Goal: Task Accomplishment & Management: Manage account settings

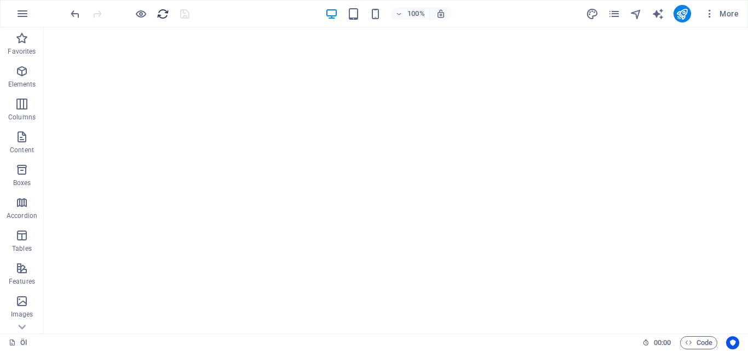
click at [158, 16] on icon "reload" at bounding box center [163, 14] width 13 height 13
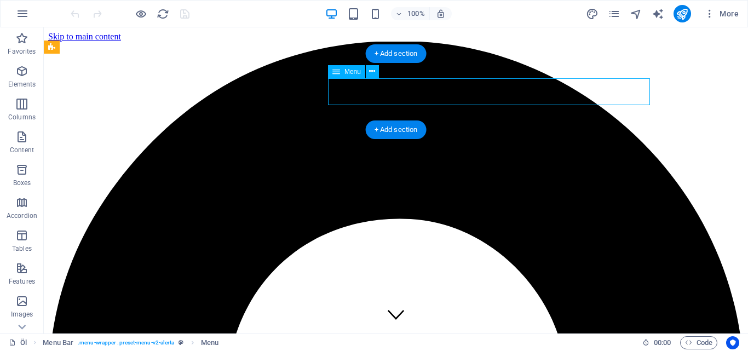
select select
select select "2"
select select
select select "1"
select select
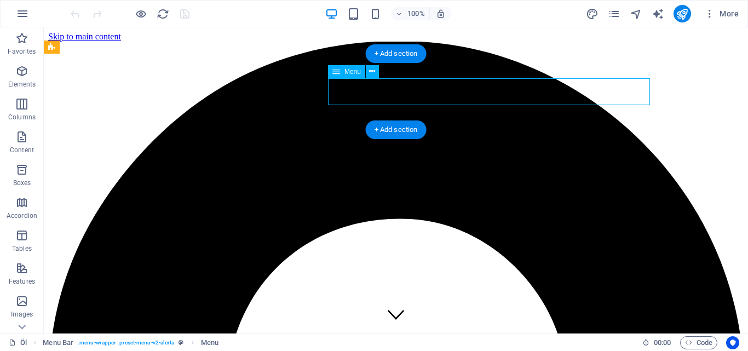
select select
select select "5"
select select
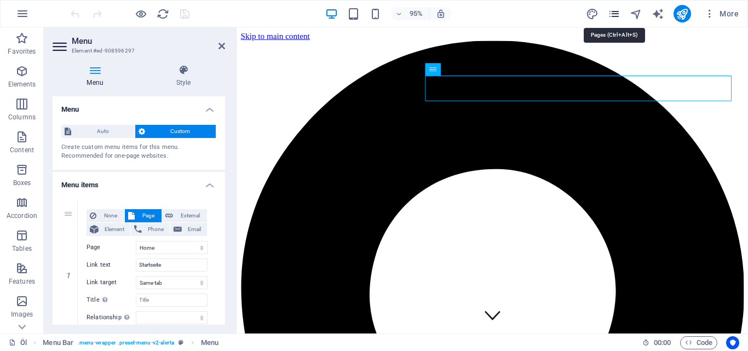
click at [616, 11] on icon "pages" at bounding box center [614, 14] width 13 height 13
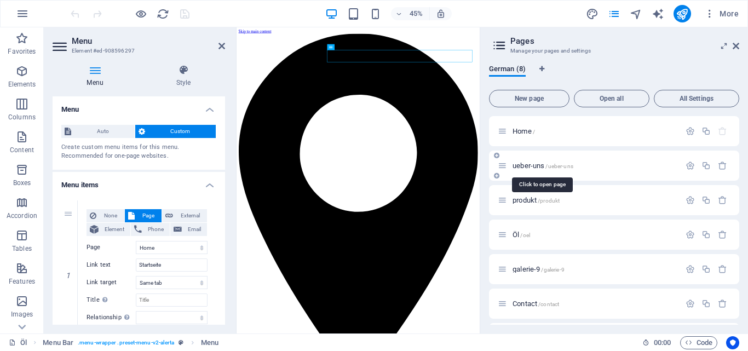
click at [530, 165] on span "ueber-uns /ueber-uns" at bounding box center [542, 165] width 61 height 8
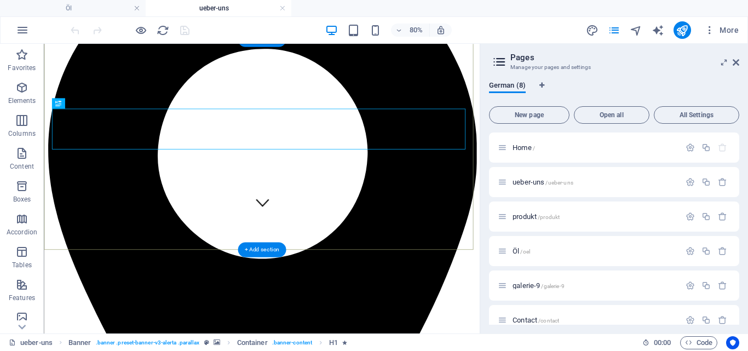
scroll to position [164, 0]
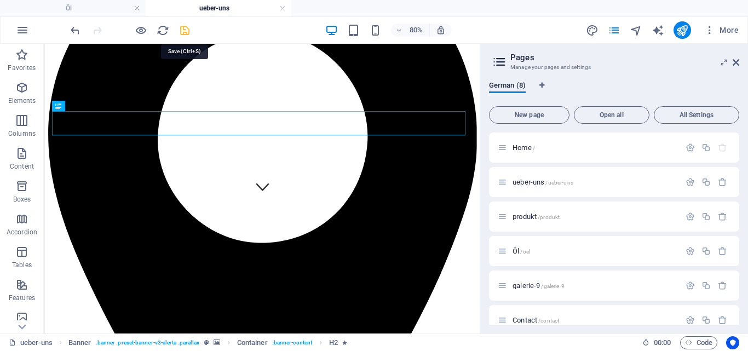
click at [186, 29] on icon "save" at bounding box center [184, 30] width 13 height 13
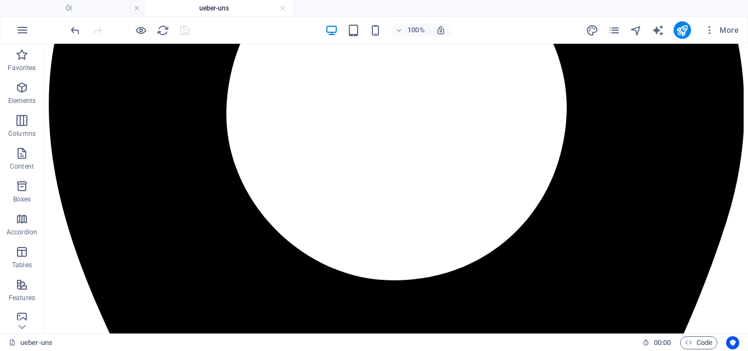
scroll to position [299, 0]
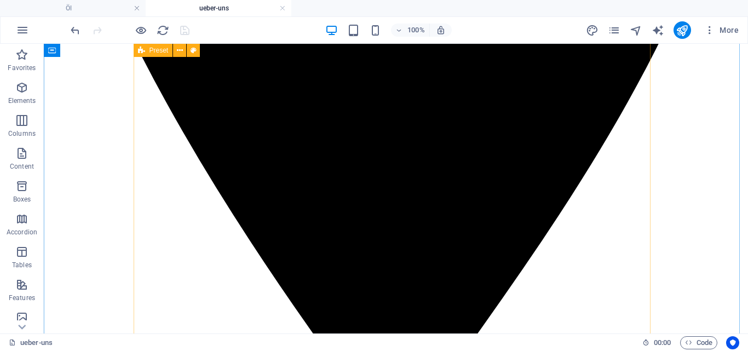
scroll to position [627, 0]
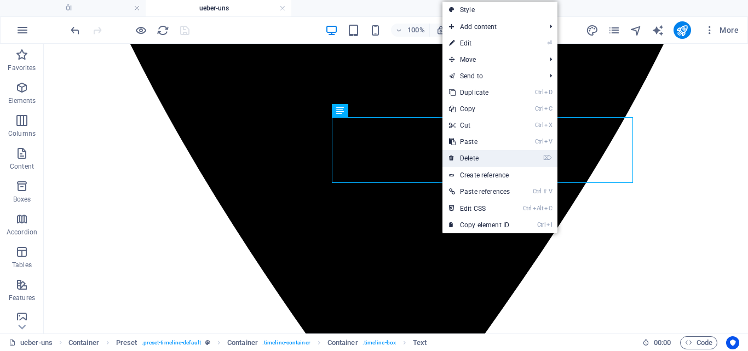
click at [481, 157] on link "⌦ Delete" at bounding box center [479, 158] width 74 height 16
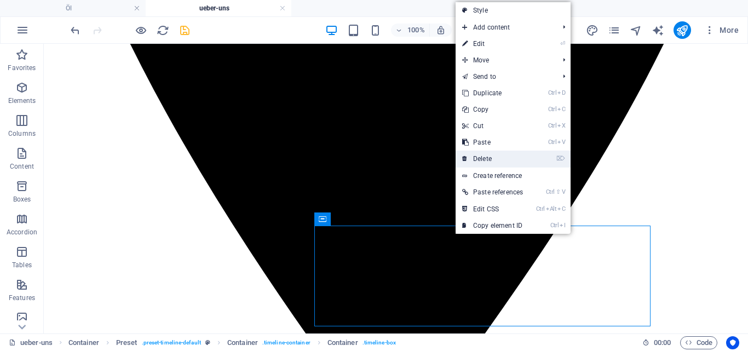
click at [493, 154] on link "⌦ Delete" at bounding box center [492, 159] width 74 height 16
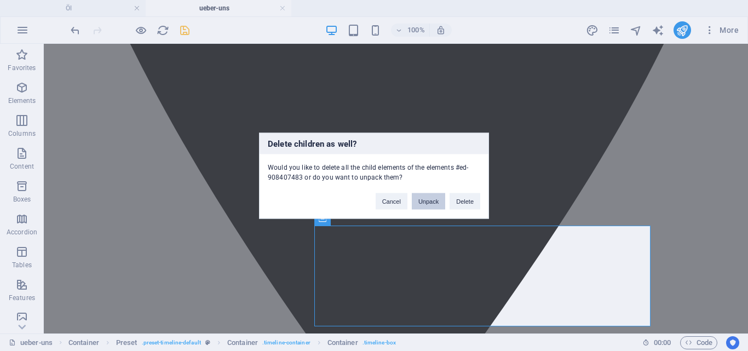
click at [427, 201] on button "Unpack" at bounding box center [428, 201] width 33 height 16
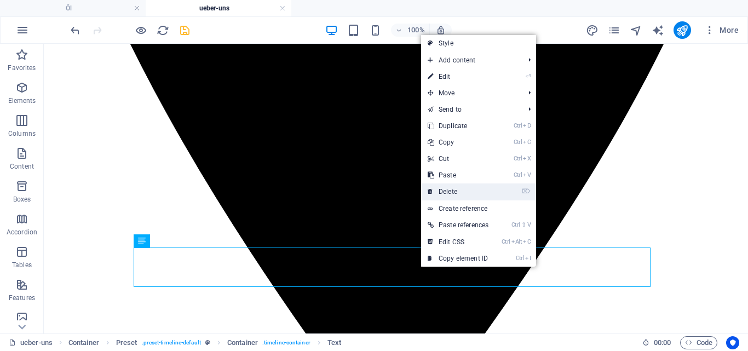
click at [447, 196] on link "⌦ Delete" at bounding box center [458, 191] width 74 height 16
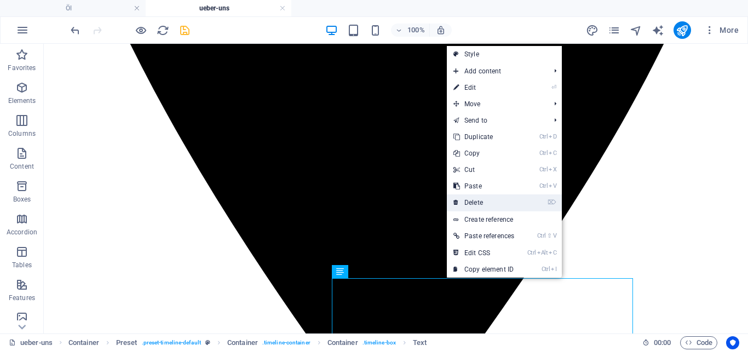
drag, startPoint x: 482, startPoint y: 204, endPoint x: 438, endPoint y: 160, distance: 61.9
click at [482, 204] on link "⌦ Delete" at bounding box center [484, 202] width 74 height 16
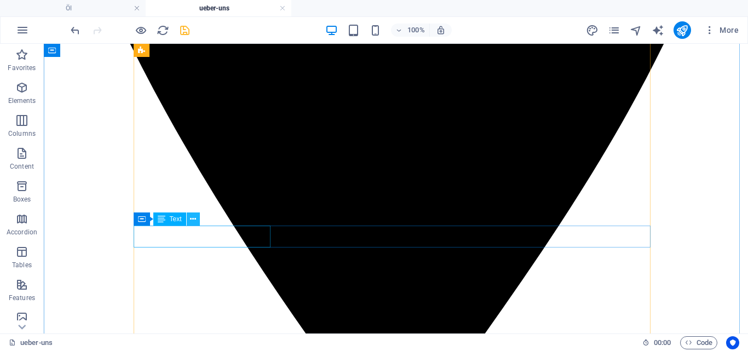
click at [194, 219] on icon at bounding box center [193, 218] width 6 height 11
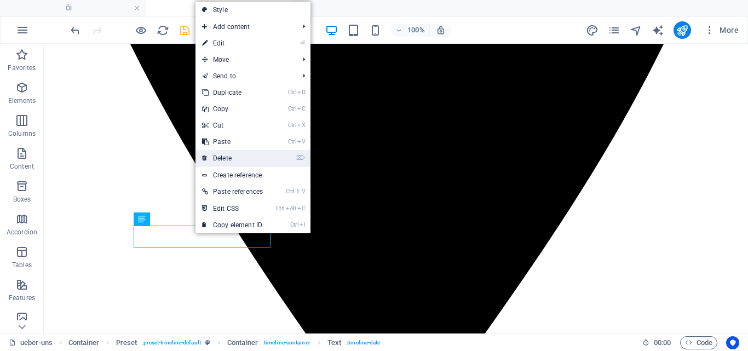
click at [230, 157] on link "⌦ Delete" at bounding box center [232, 158] width 74 height 16
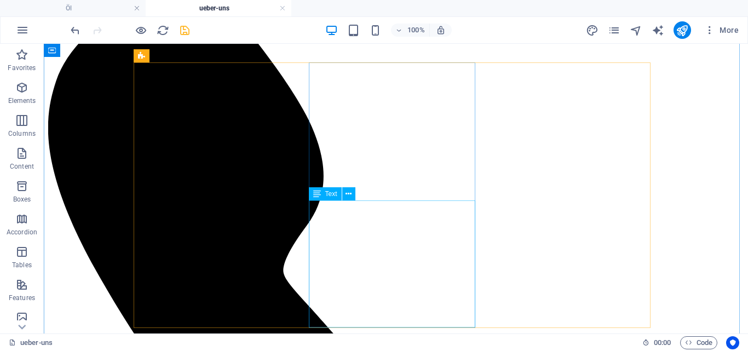
scroll to position [1011, 0]
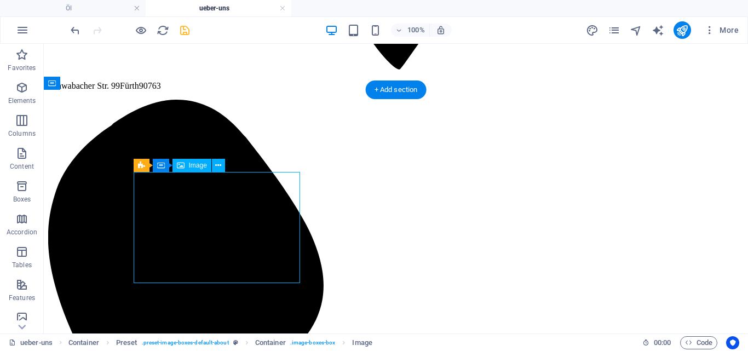
select select "%"
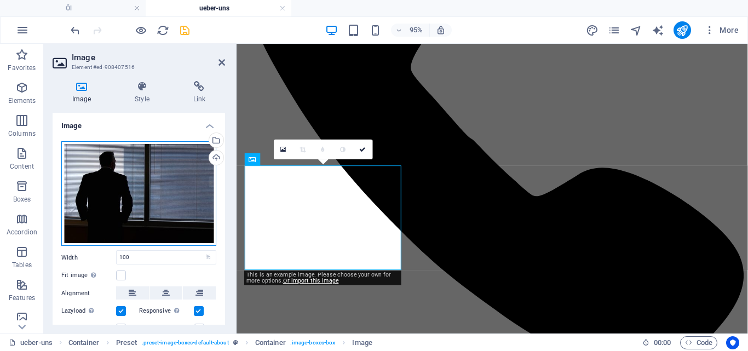
click at [130, 164] on div "Drag files here, click to choose files or select files from Files or our free s…" at bounding box center [138, 193] width 155 height 105
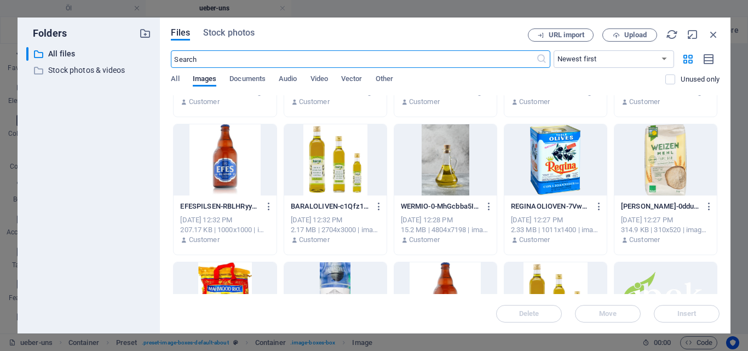
scroll to position [0, 0]
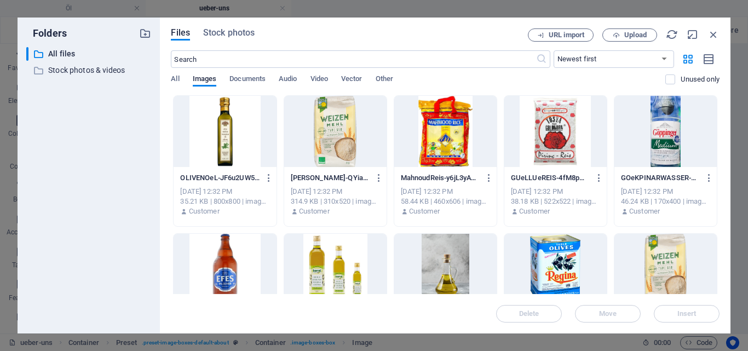
click at [241, 137] on div at bounding box center [225, 131] width 102 height 71
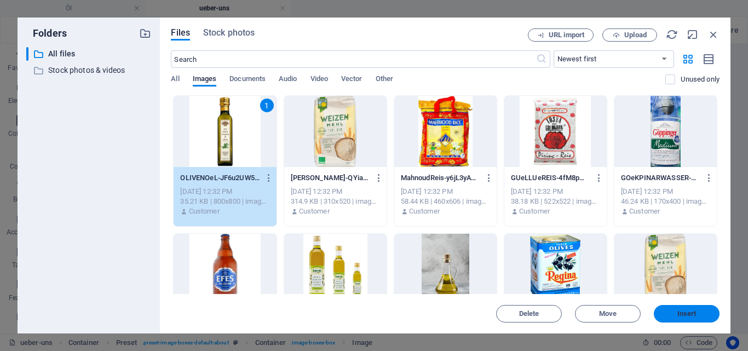
click at [679, 310] on span "Insert" at bounding box center [686, 313] width 19 height 7
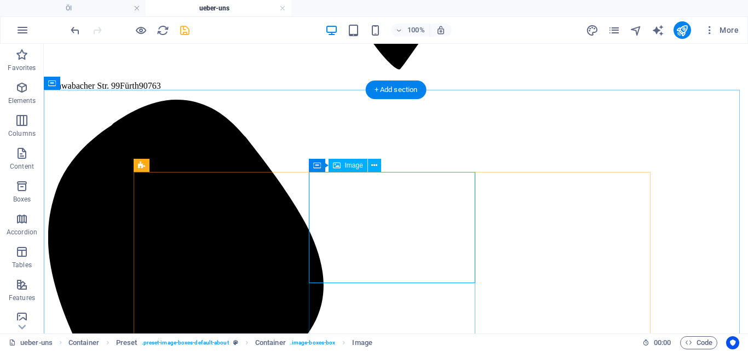
select select "%"
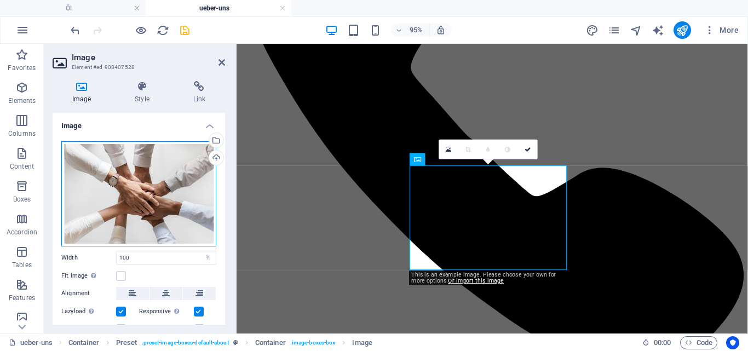
click at [152, 184] on div "Drag files here, click to choose files or select files from Files or our free s…" at bounding box center [138, 193] width 155 height 105
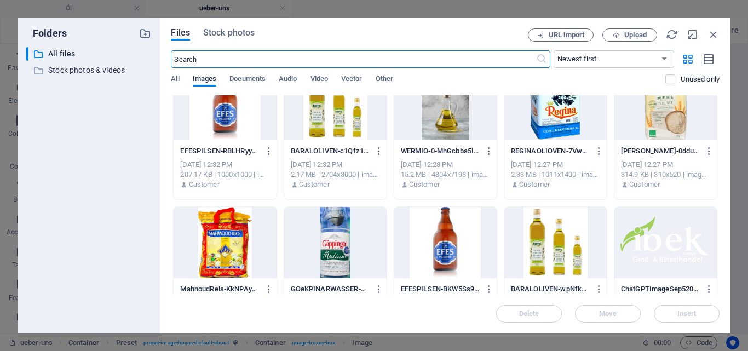
scroll to position [109, 0]
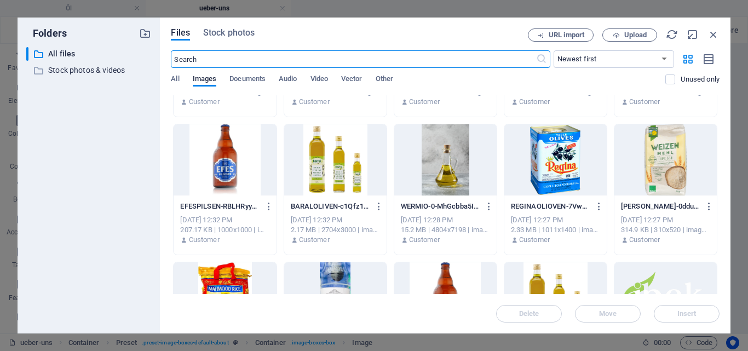
click at [441, 160] on div at bounding box center [445, 159] width 102 height 71
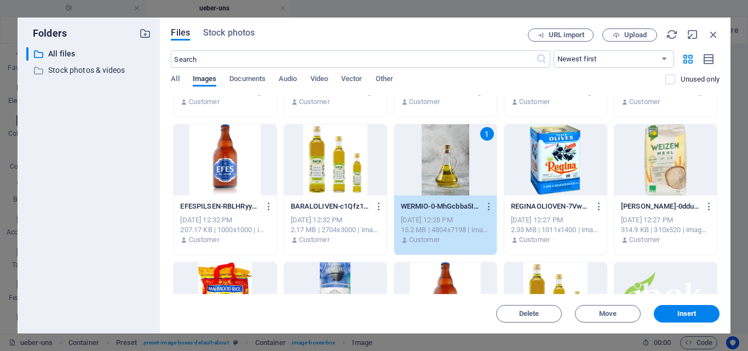
click at [552, 171] on div at bounding box center [555, 159] width 102 height 71
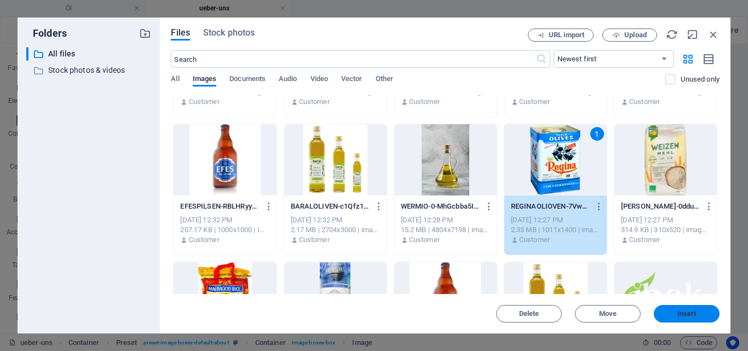
click at [673, 308] on button "Insert" at bounding box center [687, 314] width 66 height 18
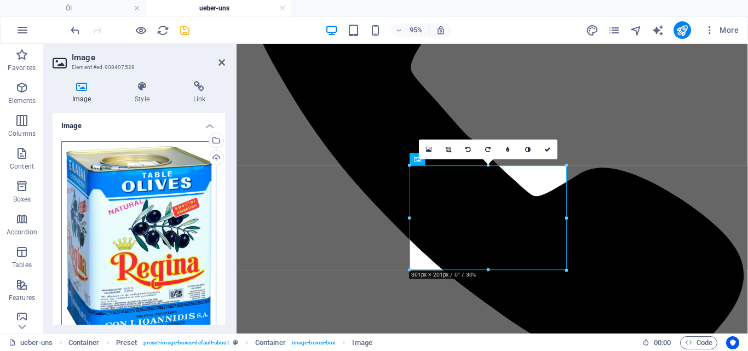
click at [174, 249] on div "Drag files here, click to choose files or select files from Files or our free s…" at bounding box center [138, 247] width 155 height 212
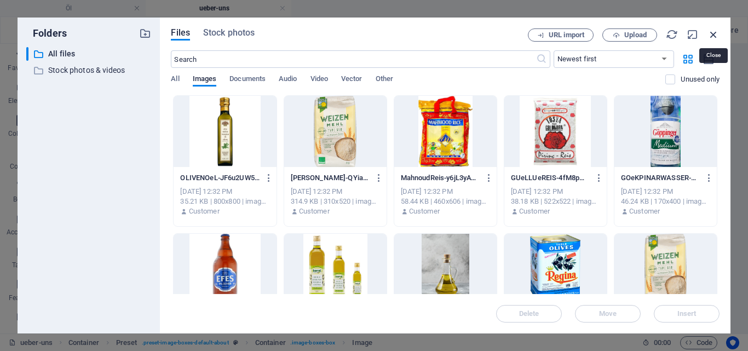
drag, startPoint x: 714, startPoint y: 38, endPoint x: 505, endPoint y: 3, distance: 212.1
click at [714, 38] on icon "button" at bounding box center [713, 34] width 12 height 12
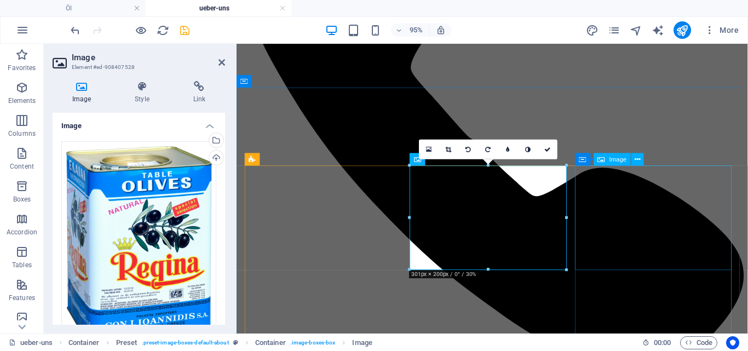
select select "%"
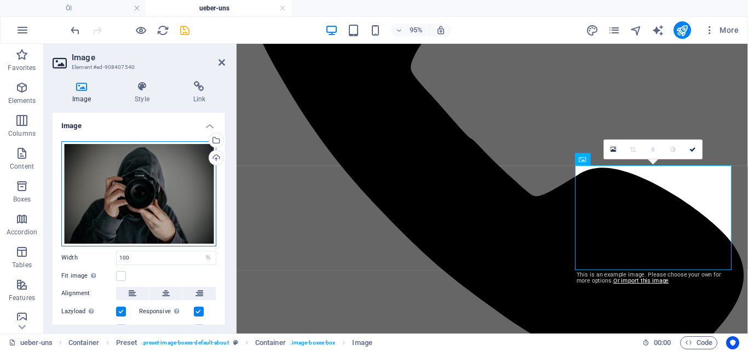
click at [179, 196] on div "Drag files here, click to choose files or select files from Files or our free s…" at bounding box center [138, 193] width 155 height 105
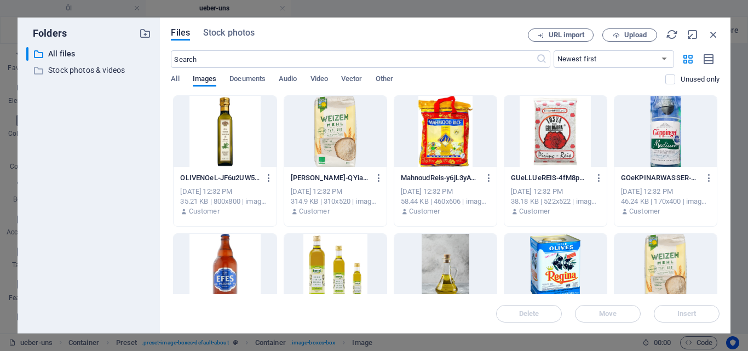
click at [433, 127] on div at bounding box center [445, 131] width 102 height 71
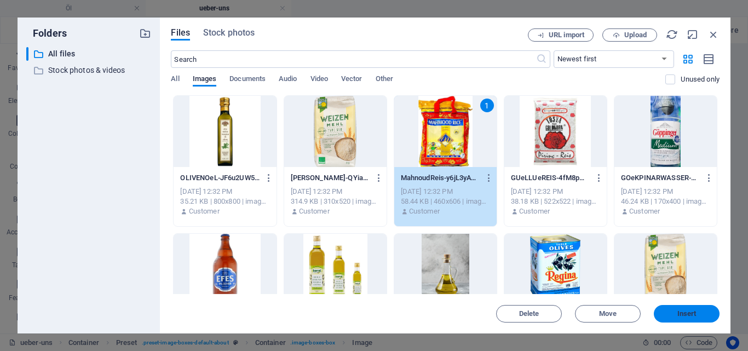
click at [676, 318] on button "Insert" at bounding box center [687, 314] width 66 height 18
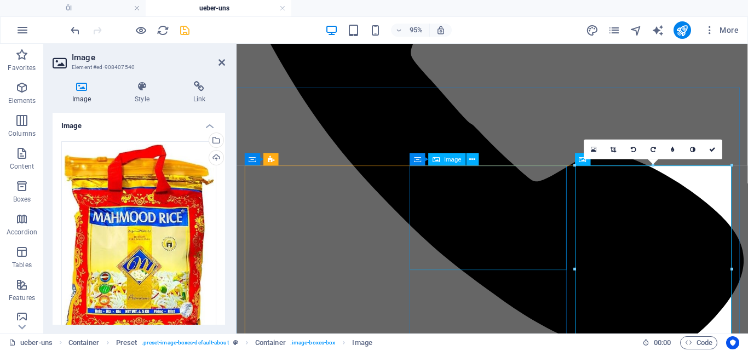
scroll to position [1011, 0]
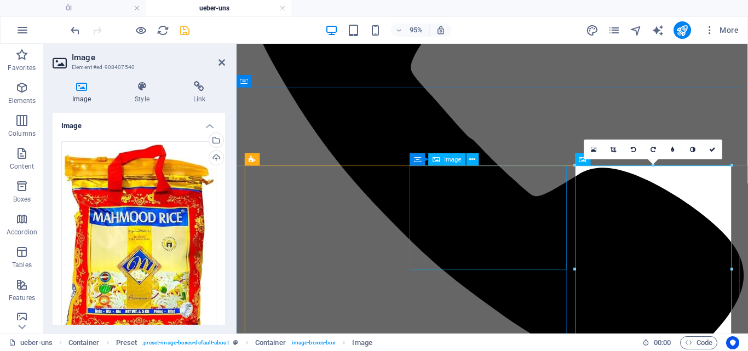
select select "%"
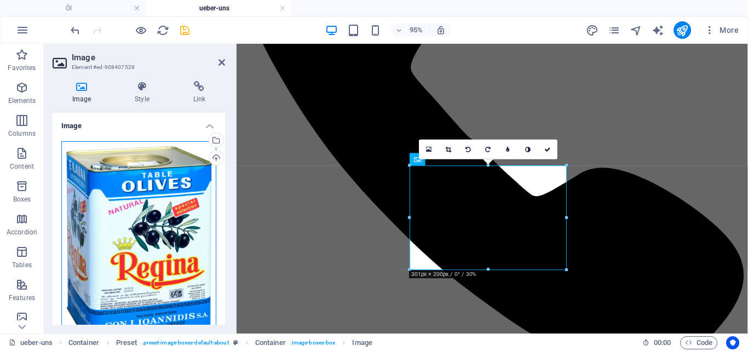
click at [145, 258] on div "Drag files here, click to choose files or select files from Files or our free s…" at bounding box center [138, 247] width 155 height 212
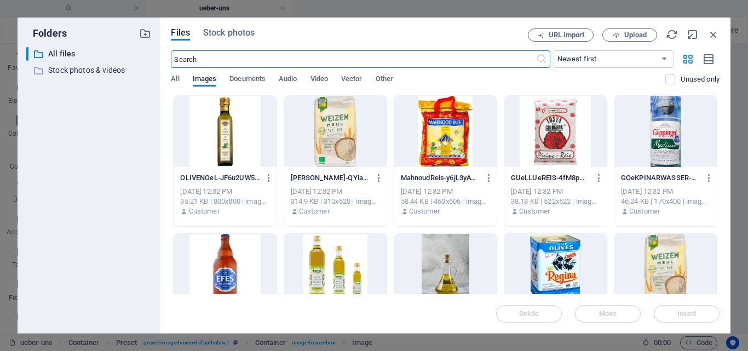
click at [547, 142] on div at bounding box center [555, 131] width 102 height 71
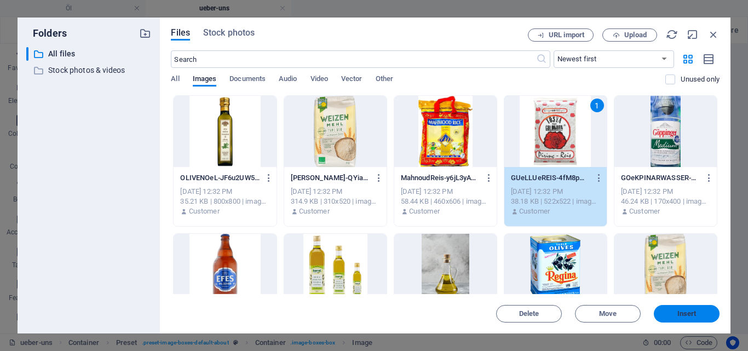
click at [678, 314] on span "Insert" at bounding box center [686, 313] width 19 height 7
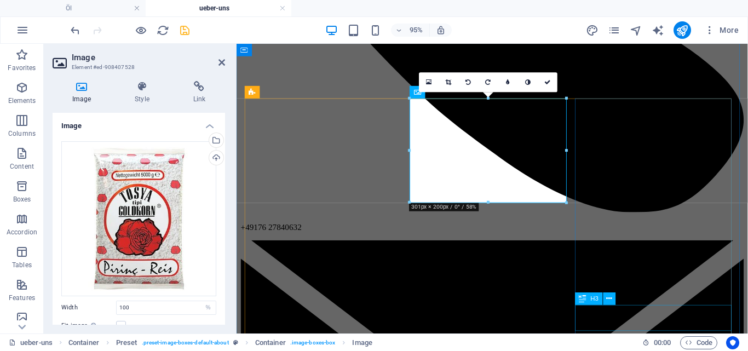
scroll to position [1065, 0]
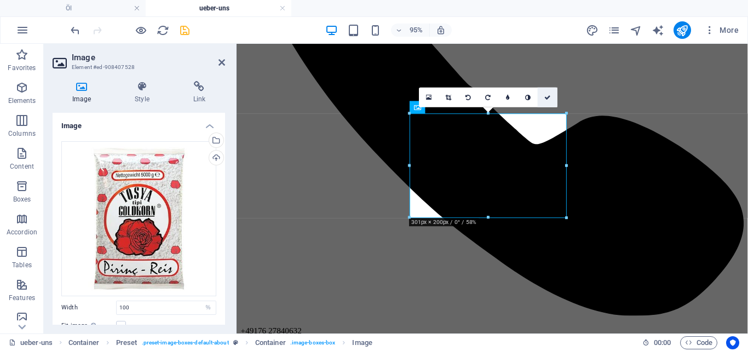
click at [546, 96] on icon at bounding box center [547, 98] width 7 height 6
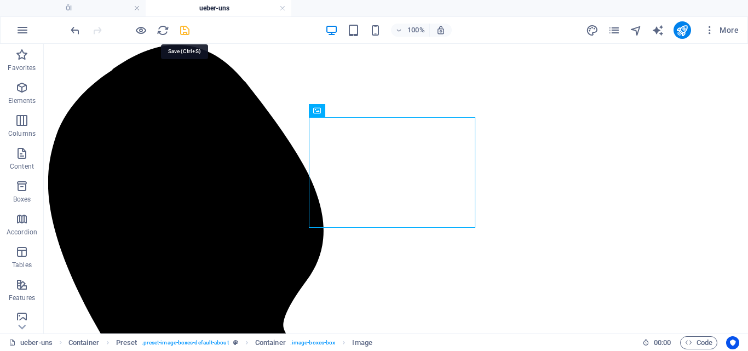
click at [182, 25] on icon "save" at bounding box center [184, 30] width 13 height 13
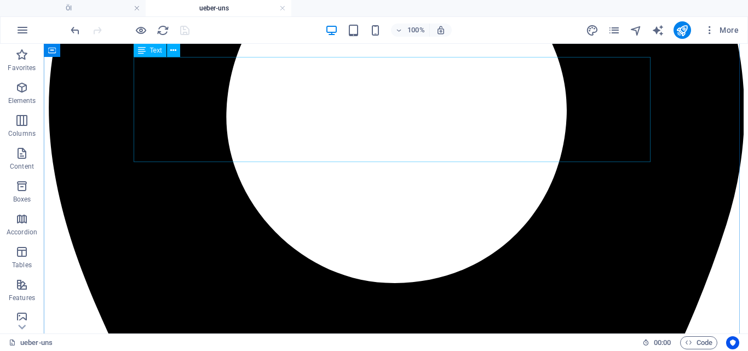
scroll to position [274, 0]
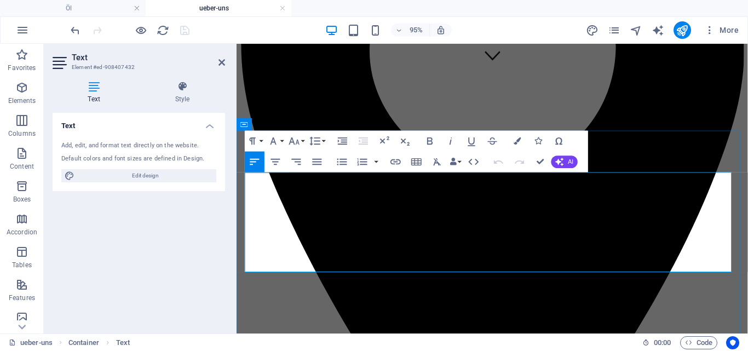
copy div "Die ibek GmbH mit Sitz in [GEOGRAPHIC_DATA] wurde im Jahr 2024 gegründet und is…"
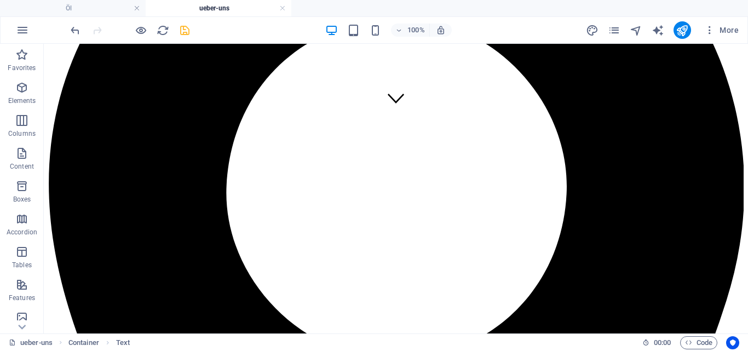
scroll to position [0, 0]
